Goal: Transaction & Acquisition: Download file/media

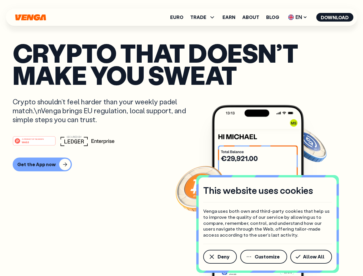
click at [181, 138] on div "#1 PRODUCT OF THE MONTH Web3" at bounding box center [182, 141] width 338 height 10
click at [220, 257] on span "Deny" at bounding box center [224, 257] width 12 height 5
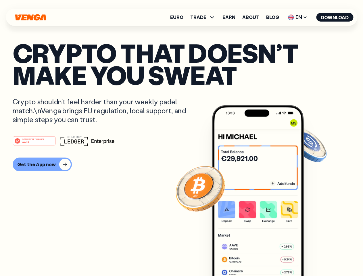
click at [264, 257] on img at bounding box center [258, 201] width 92 height 193
click at [312, 257] on article "Crypto that doesn’t make you sweat Crypto shouldn’t feel harder than your weekl…" at bounding box center [182, 150] width 338 height 216
click at [205, 17] on span "TRADE" at bounding box center [198, 17] width 16 height 5
click at [298, 17] on span "EN" at bounding box center [297, 17] width 23 height 9
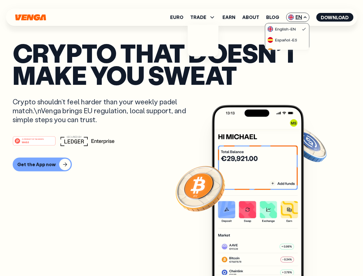
click at [335, 17] on button "Download" at bounding box center [334, 17] width 37 height 9
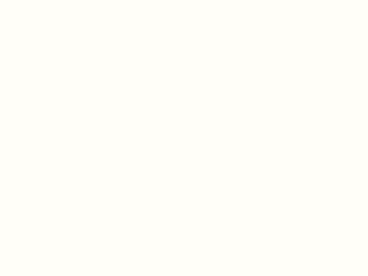
click at [181, 0] on html "This website uses cookies Venga uses both own and third-party cookies that help…" at bounding box center [184, 0] width 368 height 0
click at [41, 0] on html "This website uses cookies Venga uses both own and third-party cookies that help…" at bounding box center [184, 0] width 368 height 0
click at [35, 0] on html "This website uses cookies Venga uses both own and third-party cookies that help…" at bounding box center [184, 0] width 368 height 0
